Goal: Transaction & Acquisition: Obtain resource

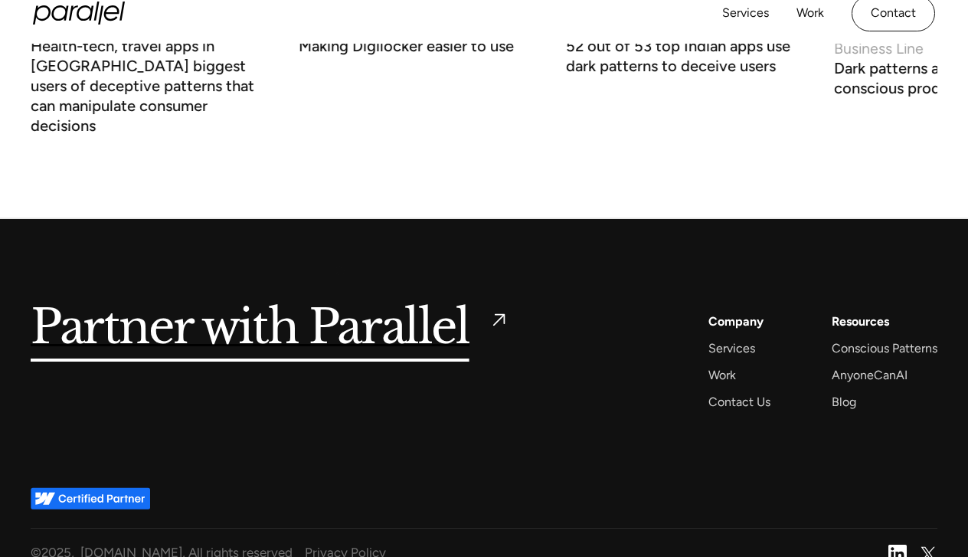
scroll to position [5756, 0]
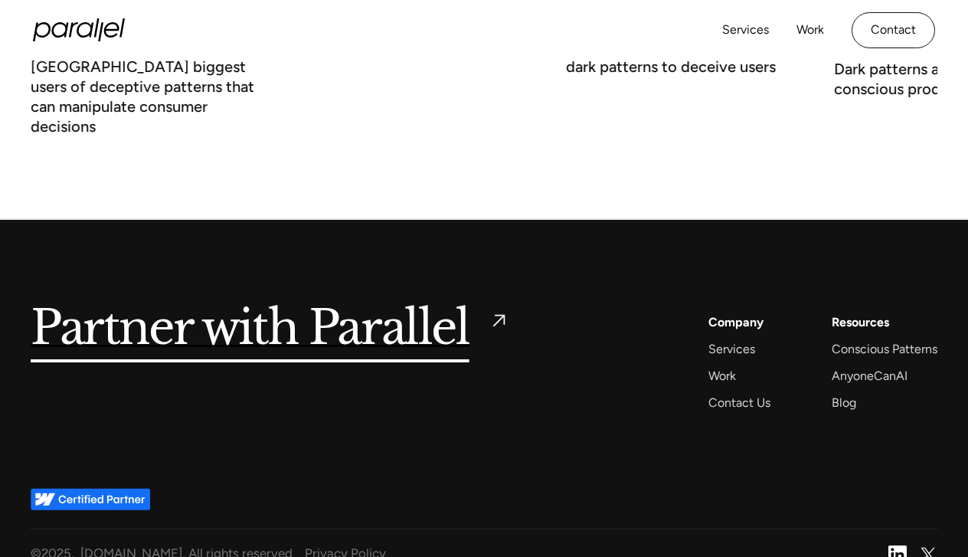
click at [432, 316] on h5 "Partner with Parallel" at bounding box center [250, 329] width 439 height 35
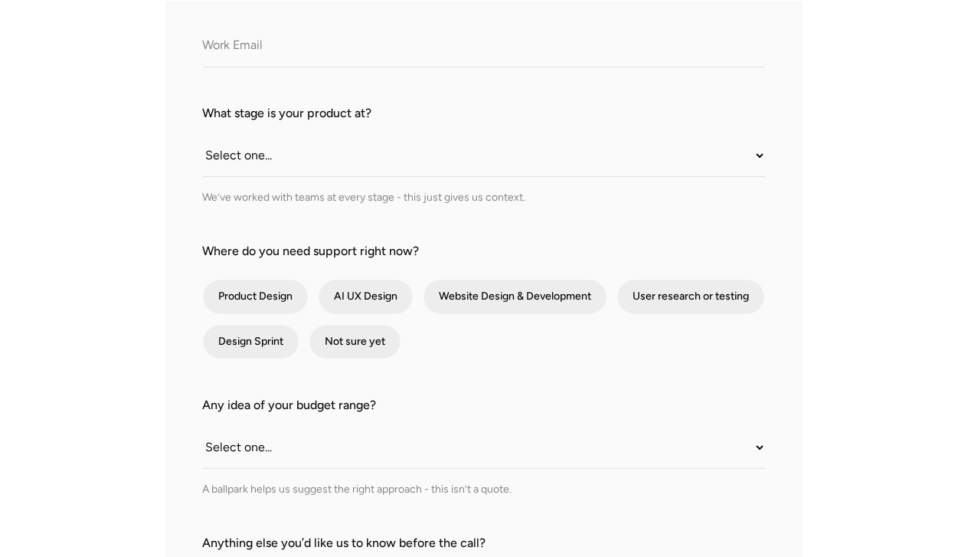
scroll to position [414, 0]
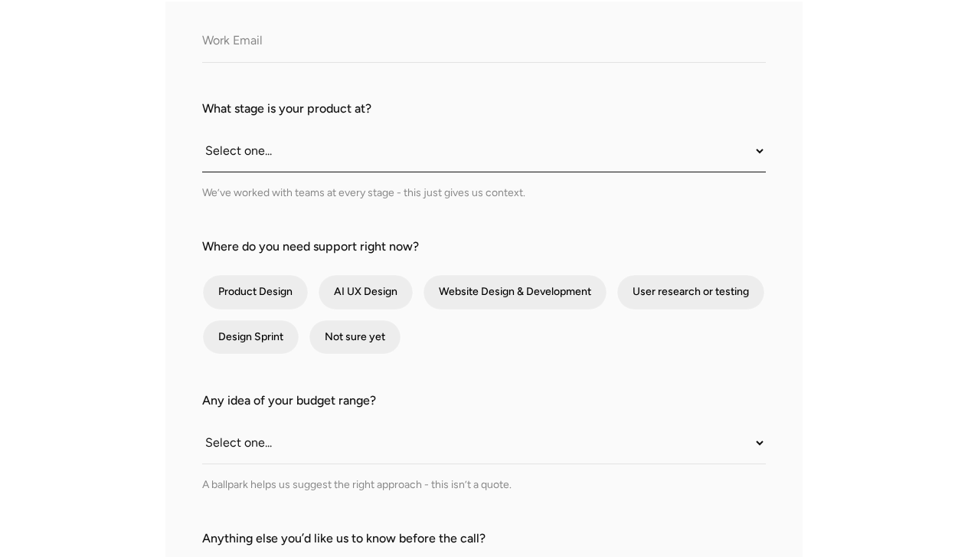
click at [355, 140] on select "Select one... Still an idea Building MVP Live with early users Scaling fast Som…" at bounding box center [484, 151] width 564 height 42
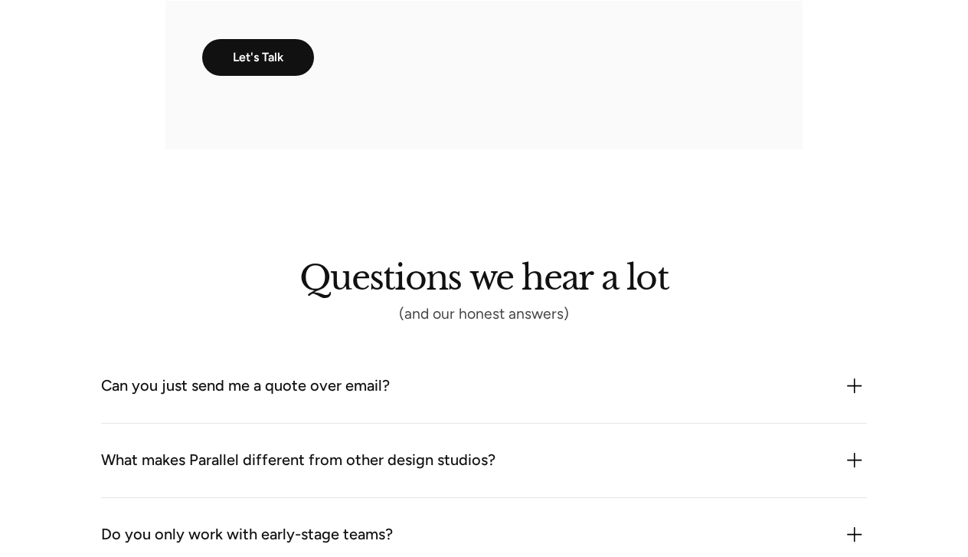
scroll to position [1167, 0]
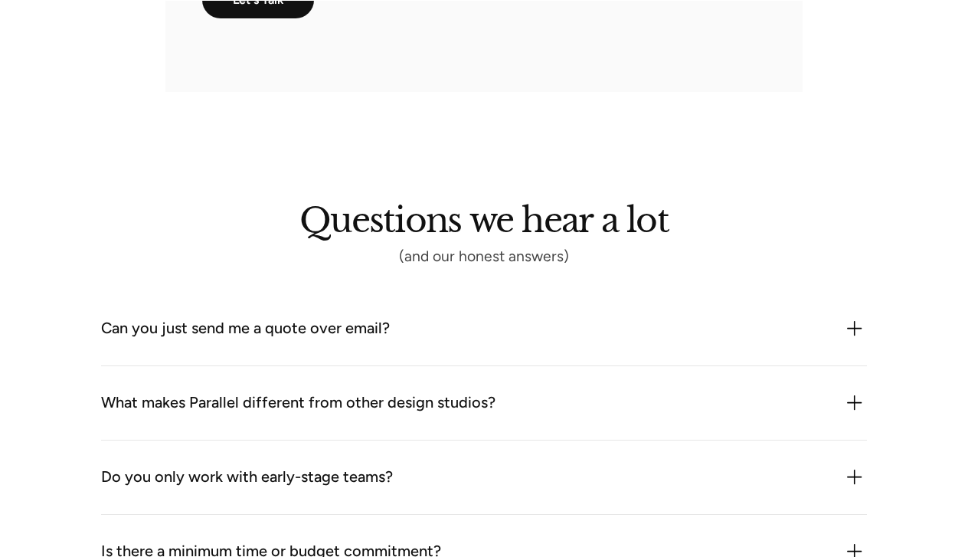
click at [295, 316] on div "Can you just send me a quote over email?" at bounding box center [245, 328] width 289 height 25
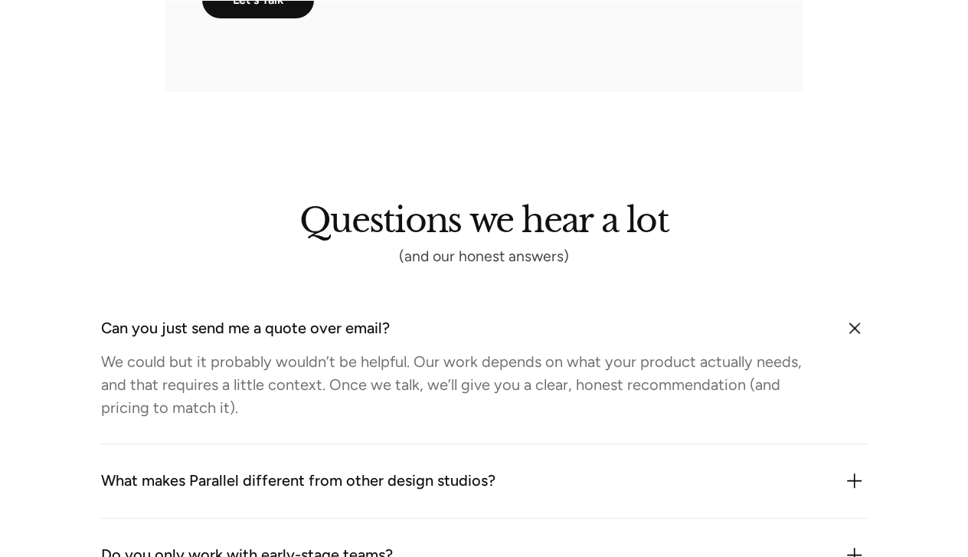
click at [295, 316] on div "Can you just send me a quote over email?" at bounding box center [245, 328] width 289 height 25
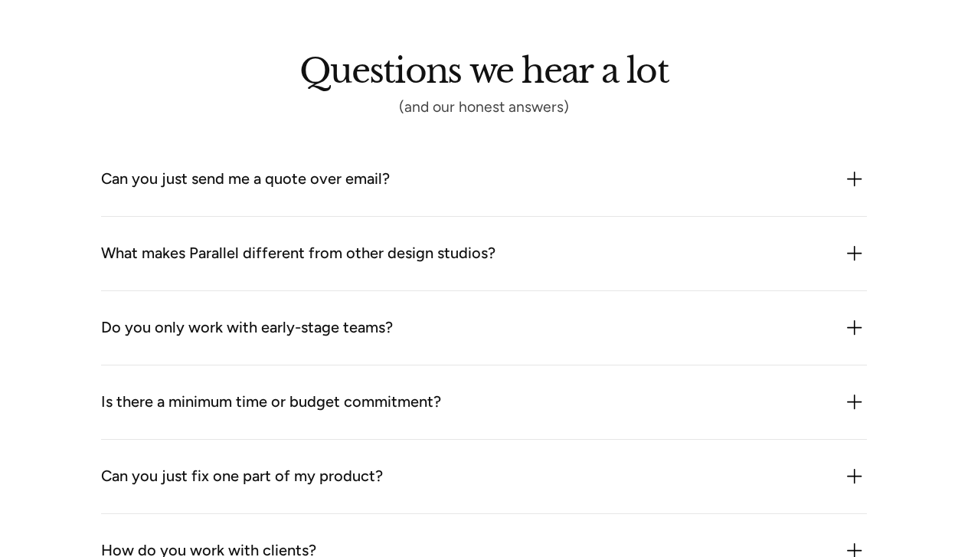
scroll to position [1329, 0]
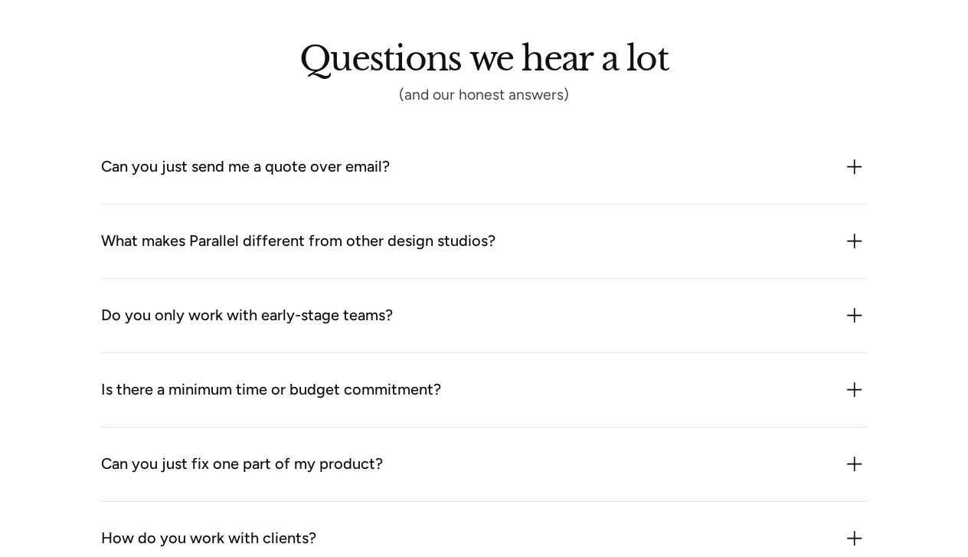
click at [340, 229] on div "What makes Parallel different from other design studios?" at bounding box center [298, 241] width 394 height 25
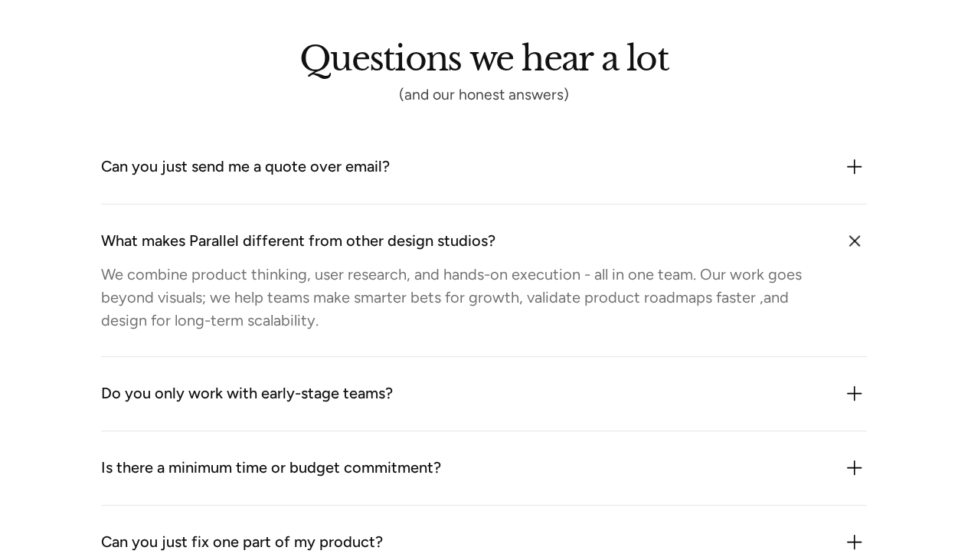
click at [339, 229] on div "What makes Parallel different from other design studios?" at bounding box center [298, 241] width 394 height 25
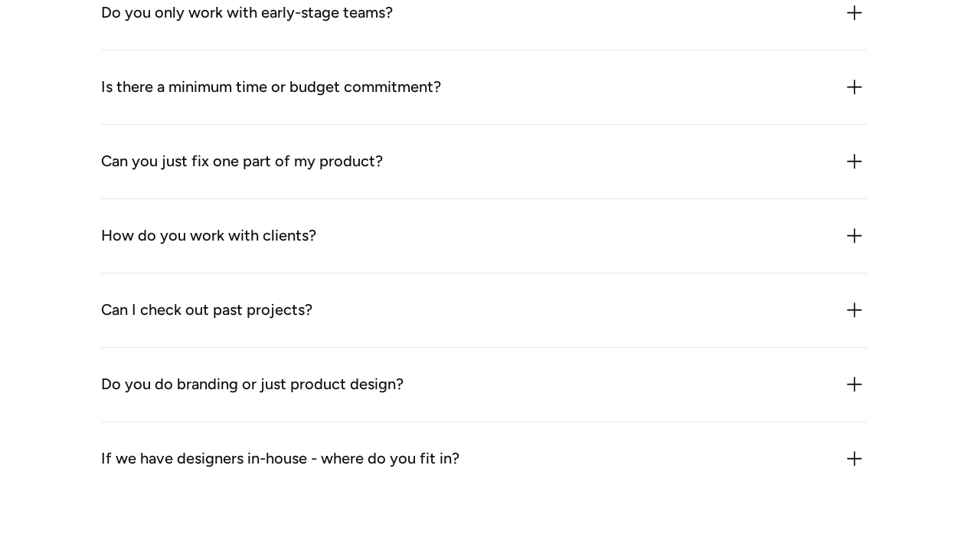
scroll to position [1655, 0]
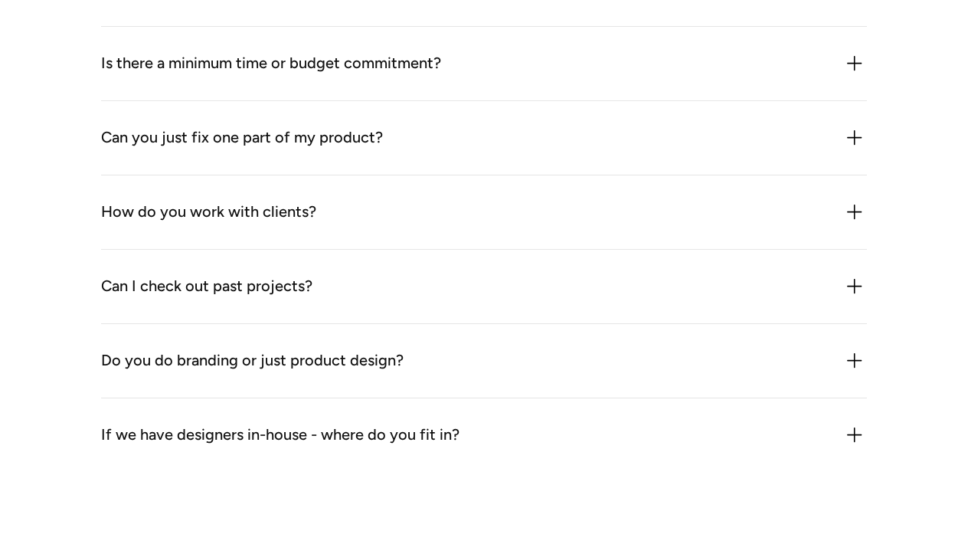
click at [333, 123] on div "Can you just fix one part of my product? Sometimes but we rarely treat it as “j…" at bounding box center [484, 138] width 766 height 74
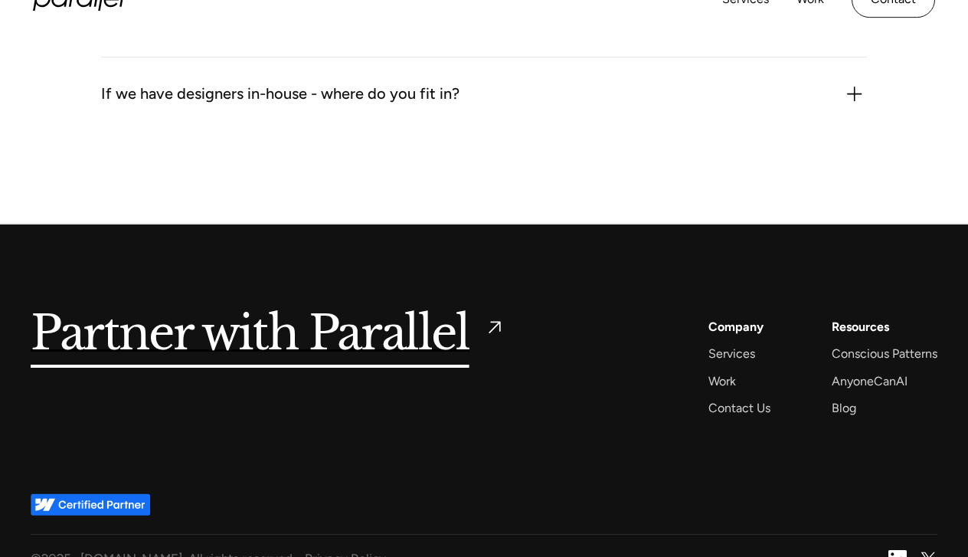
scroll to position [2073, 0]
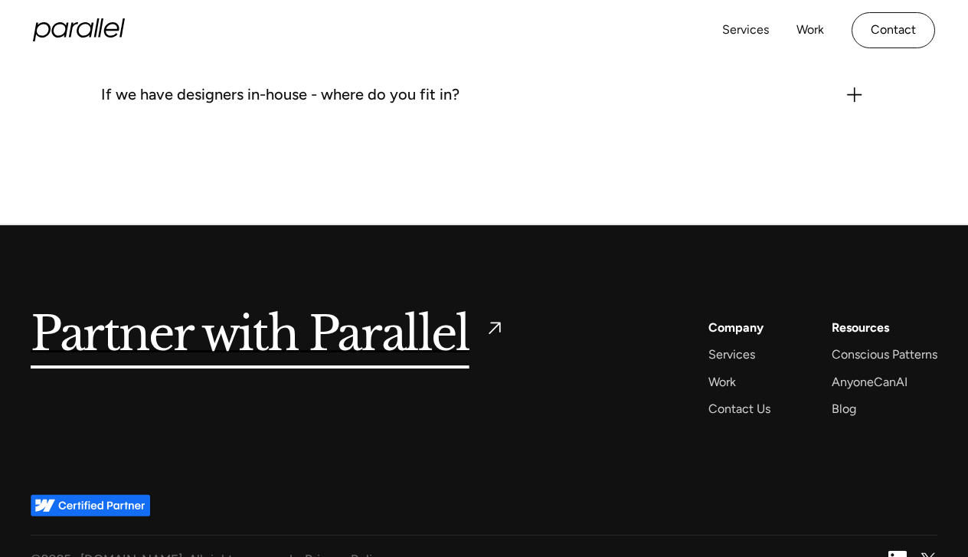
click at [105, 34] on icon at bounding box center [111, 29] width 15 height 15
